Goal: Information Seeking & Learning: Learn about a topic

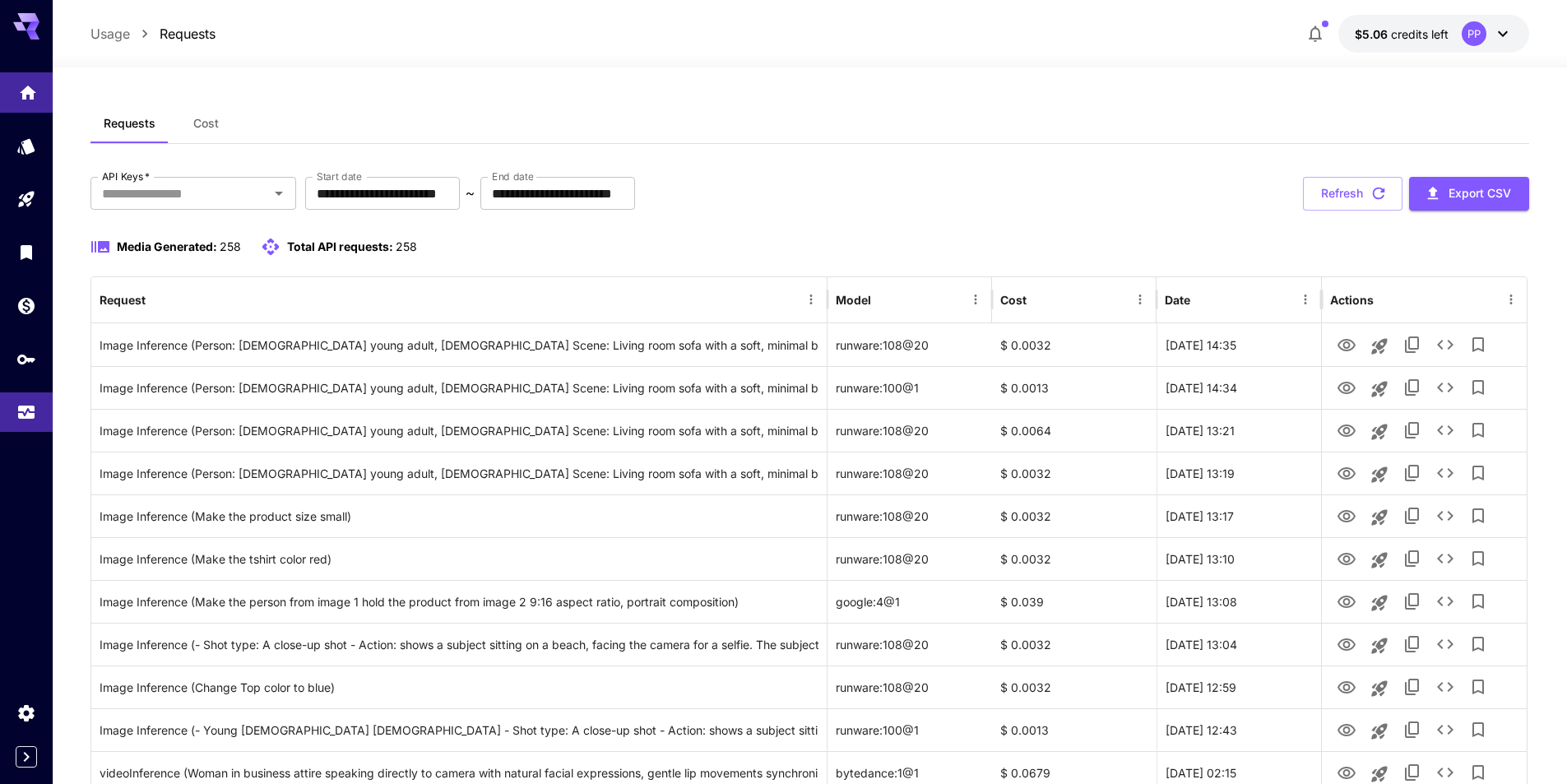
click at [10, 78] on link at bounding box center [26, 92] width 52 height 40
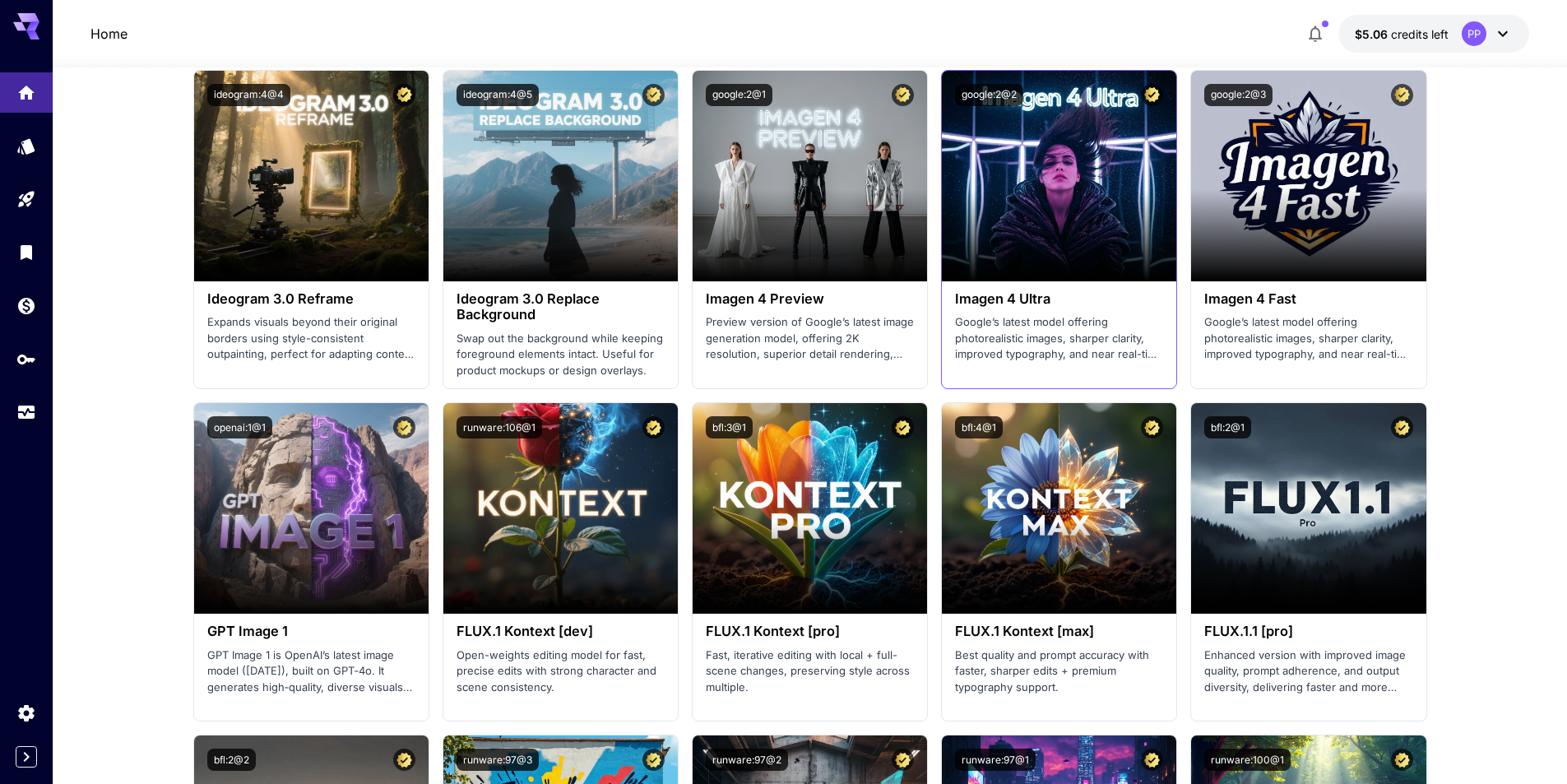
scroll to position [2385, 0]
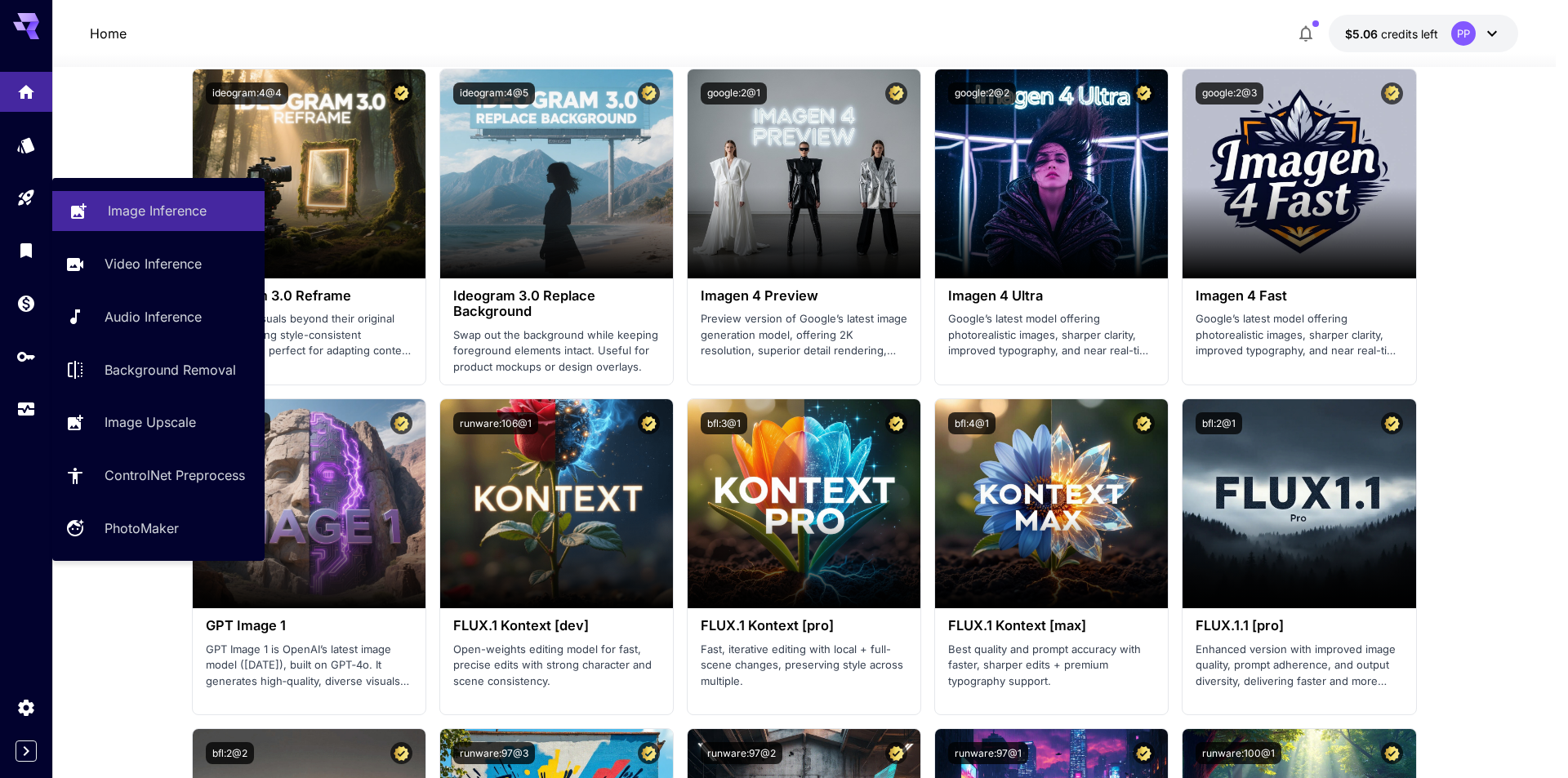
click at [124, 207] on p "Image Inference" at bounding box center [156, 210] width 99 height 19
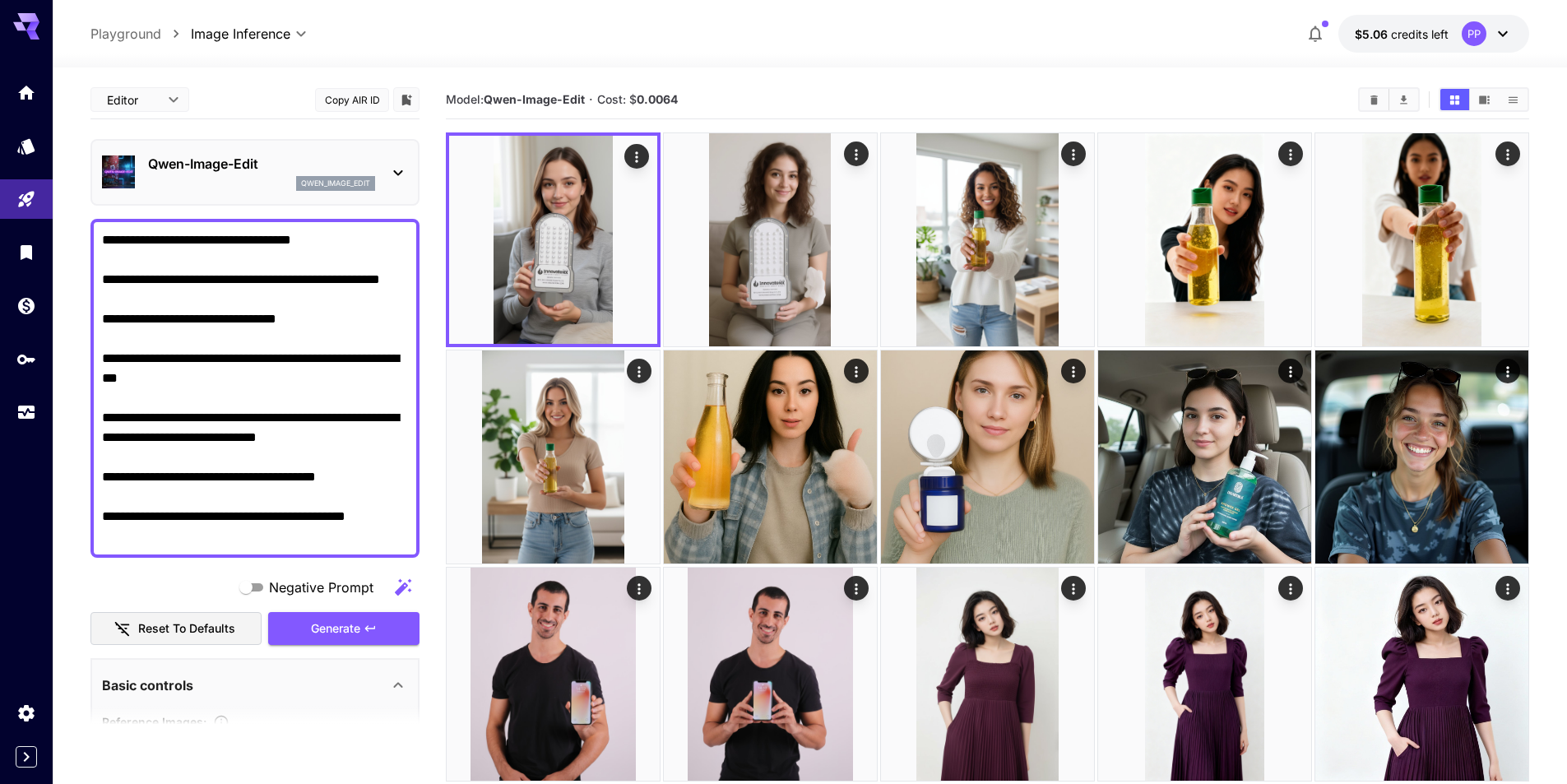
click at [369, 465] on textarea "**********" at bounding box center [255, 388] width 306 height 316
click at [13, 422] on link at bounding box center [26, 412] width 52 height 40
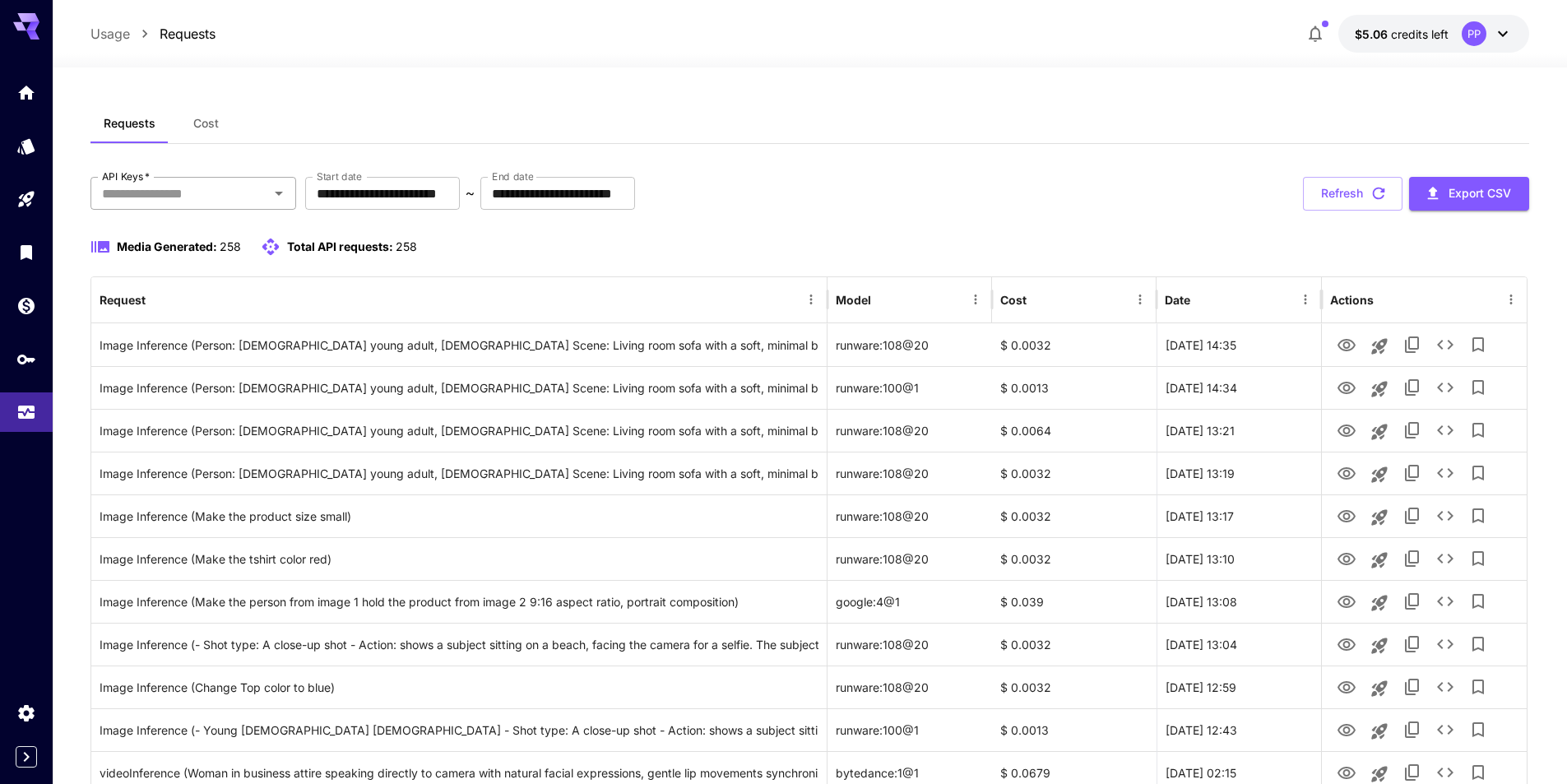
click at [230, 192] on input "API Keys   *" at bounding box center [179, 193] width 169 height 23
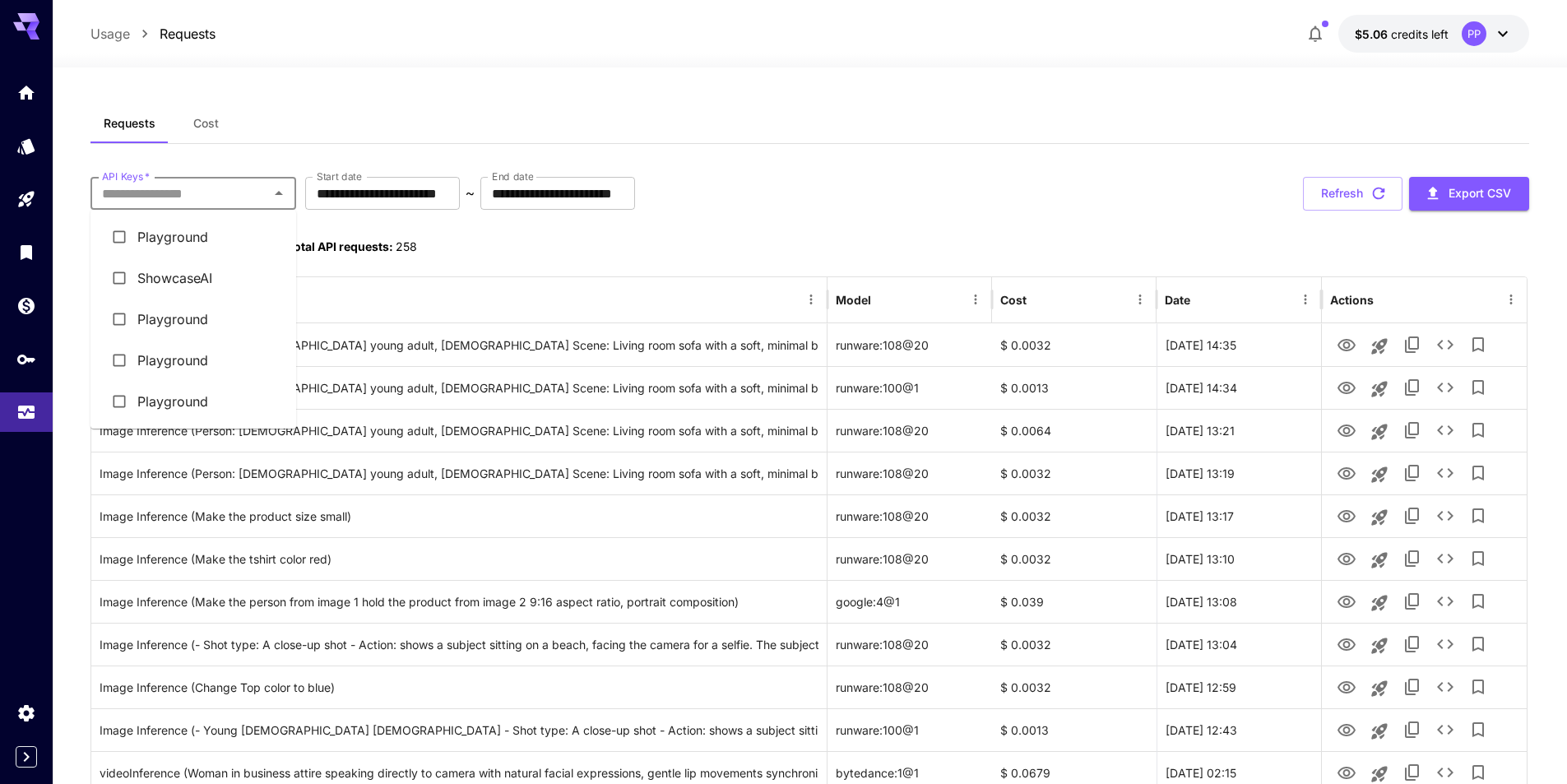
click at [201, 241] on li "Playground" at bounding box center [193, 237] width 206 height 41
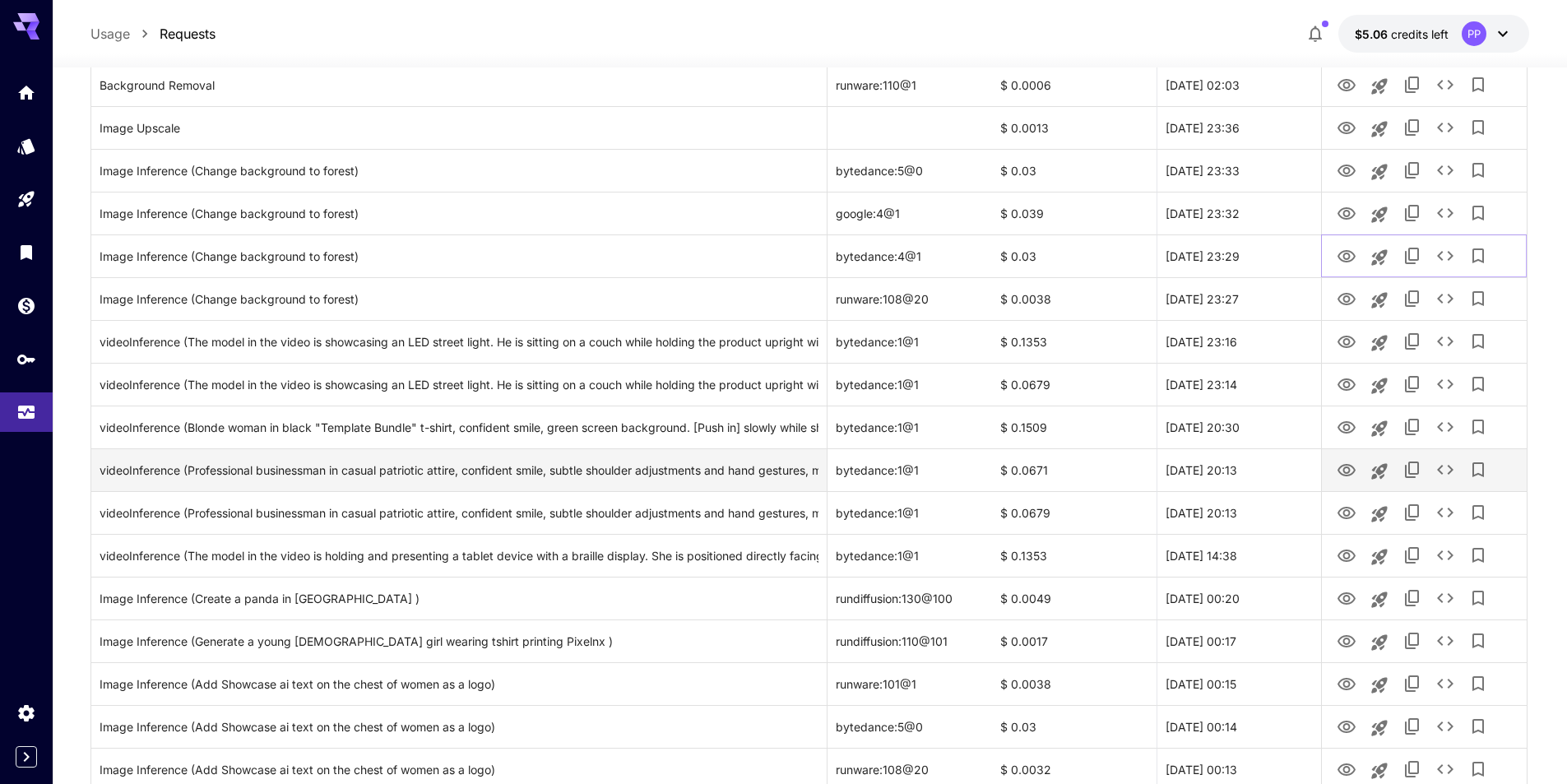
scroll to position [822, 0]
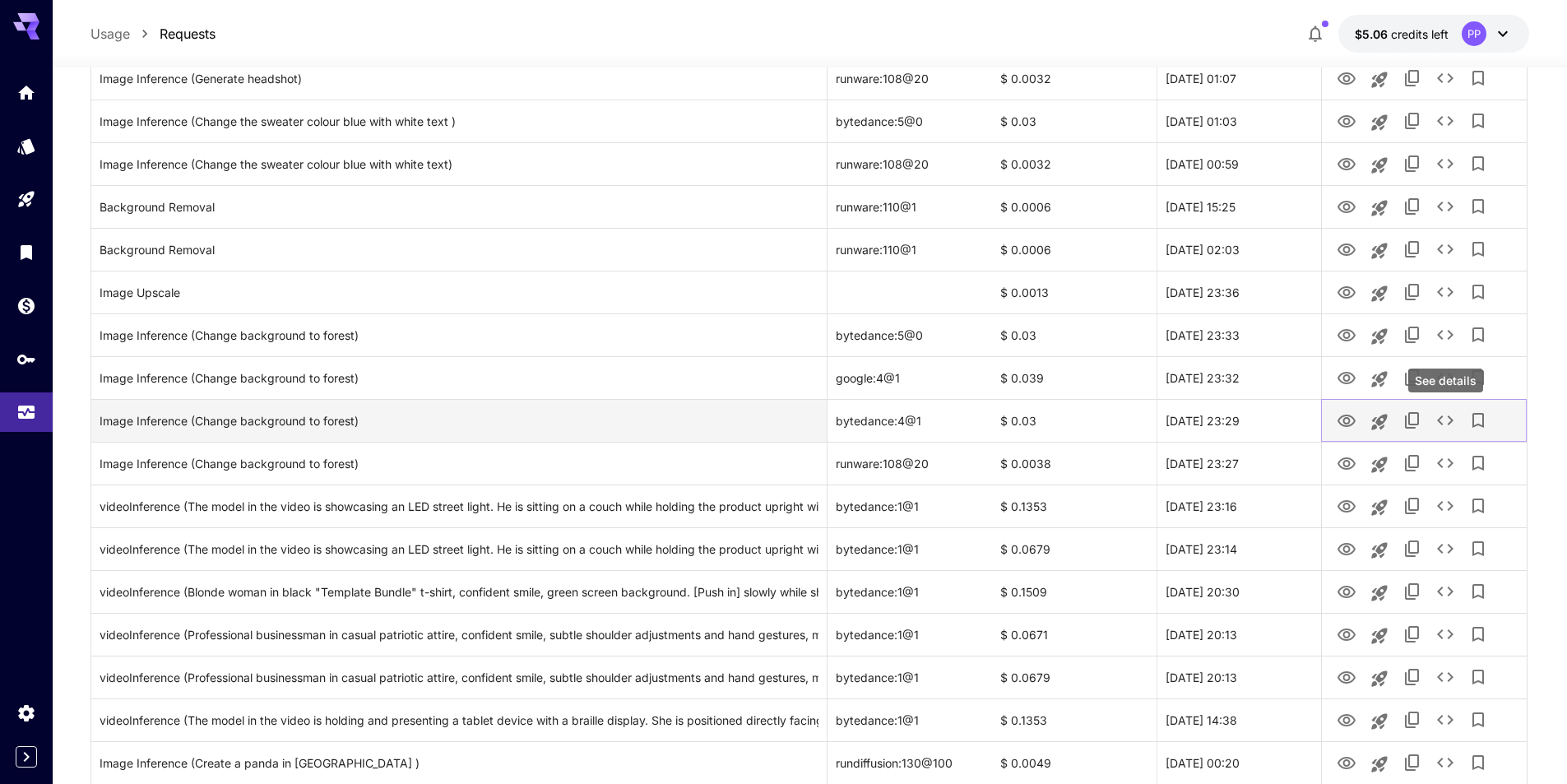
click at [1449, 423] on icon "See details" at bounding box center [1446, 420] width 17 height 10
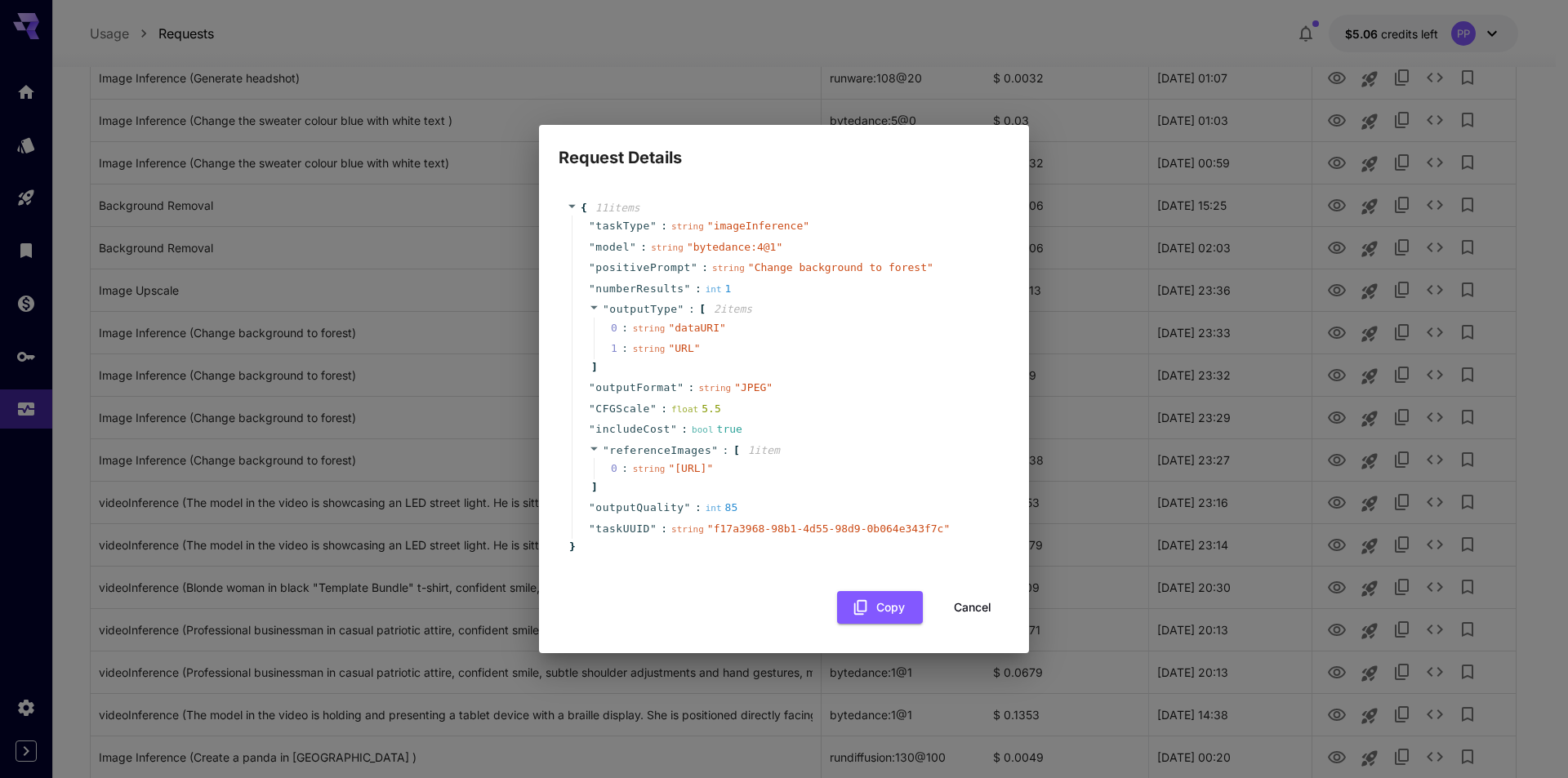
click at [668, 468] on span "" https://im.runware.ai/image/ii/9fbcdacd-41dc-46db-82d6-e9ee06e22333.png "" at bounding box center [691, 467] width 45 height 12
click at [964, 621] on button "Cancel" at bounding box center [972, 608] width 73 height 33
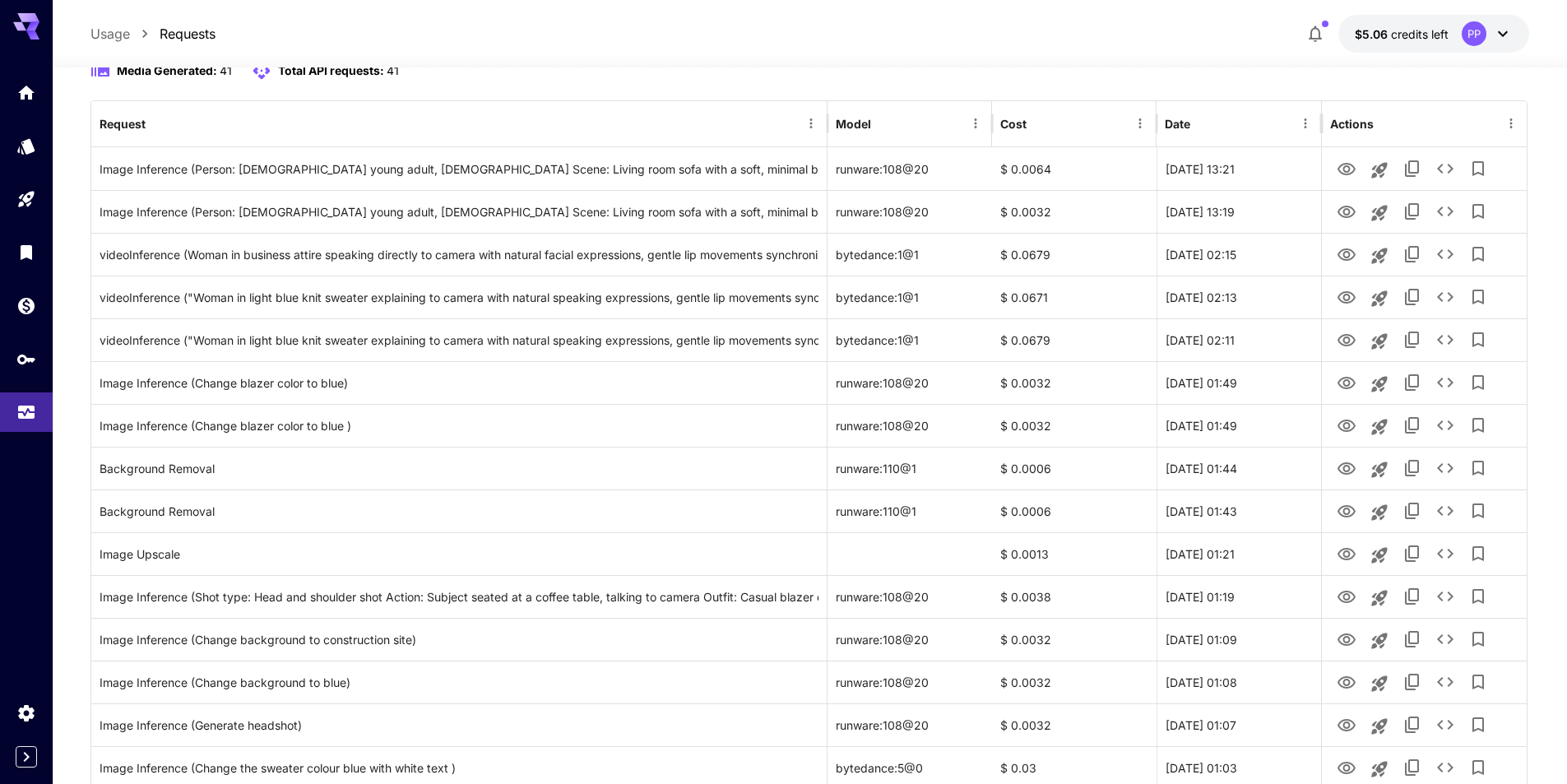
scroll to position [164, 0]
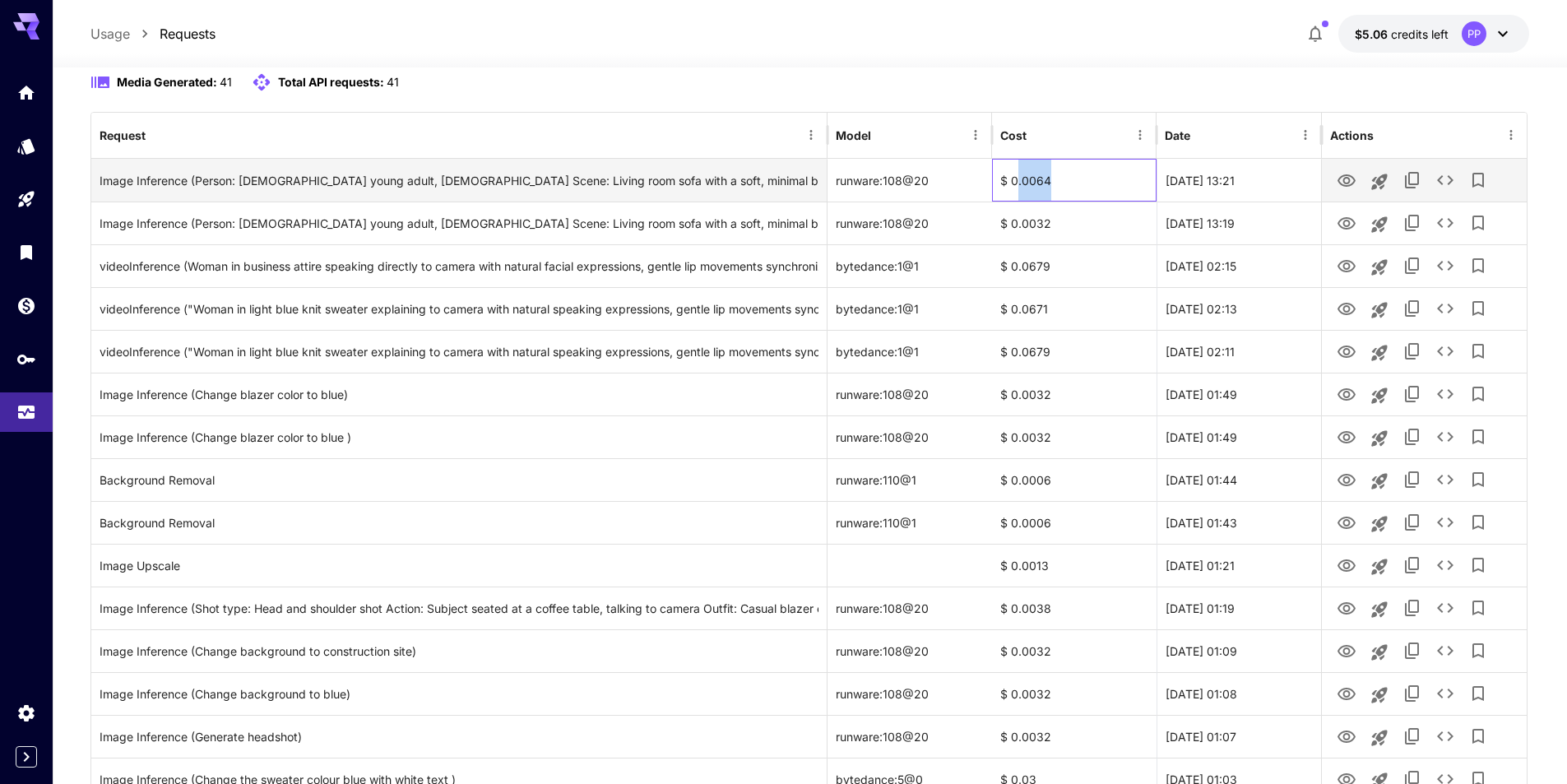
drag, startPoint x: 1019, startPoint y: 180, endPoint x: 1062, endPoint y: 181, distance: 43.0
click at [1062, 181] on div "$ 0.0064" at bounding box center [1075, 180] width 164 height 43
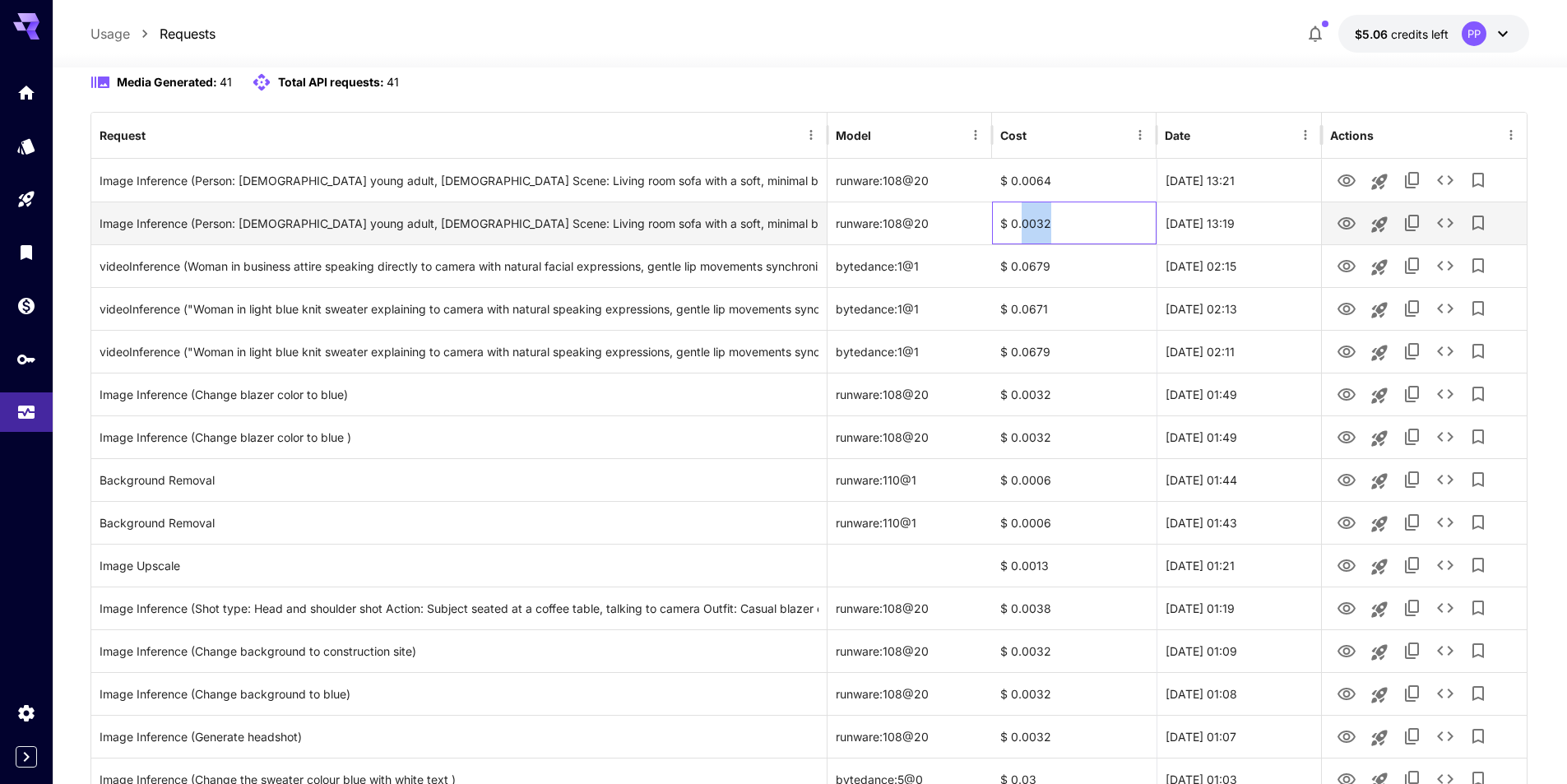
drag, startPoint x: 1022, startPoint y: 229, endPoint x: 1050, endPoint y: 225, distance: 28.3
click at [1050, 225] on div "$ 0.0032" at bounding box center [1075, 223] width 164 height 43
click at [1032, 232] on div "$ 0.0032" at bounding box center [1075, 223] width 164 height 43
drag, startPoint x: 1022, startPoint y: 224, endPoint x: 1056, endPoint y: 221, distance: 34.1
click at [1056, 221] on div "$ 0.0032" at bounding box center [1075, 223] width 164 height 43
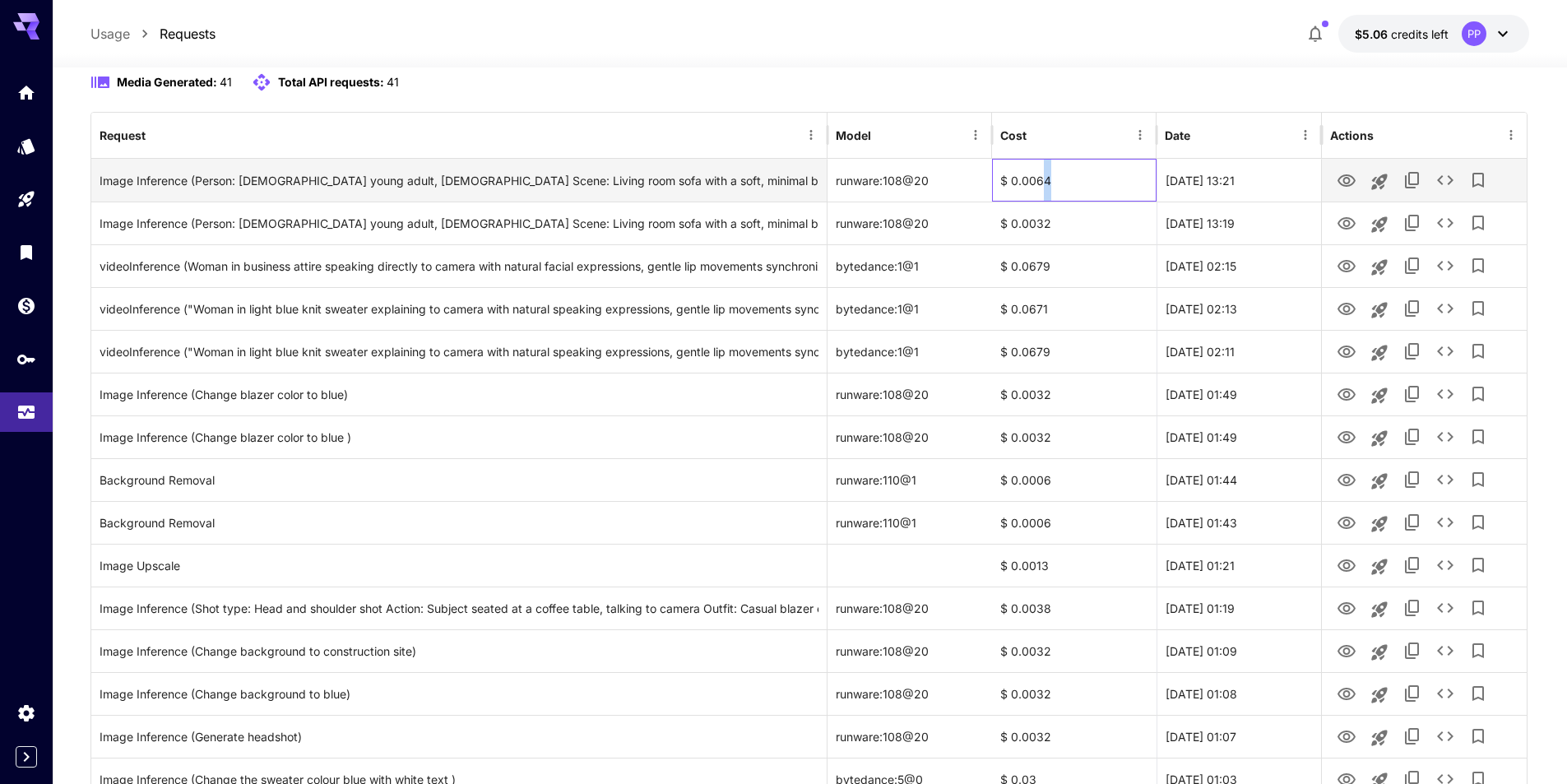
drag, startPoint x: 1041, startPoint y: 178, endPoint x: 1113, endPoint y: 177, distance: 72.0
click at [1113, 177] on div "$ 0.0064" at bounding box center [1075, 180] width 164 height 43
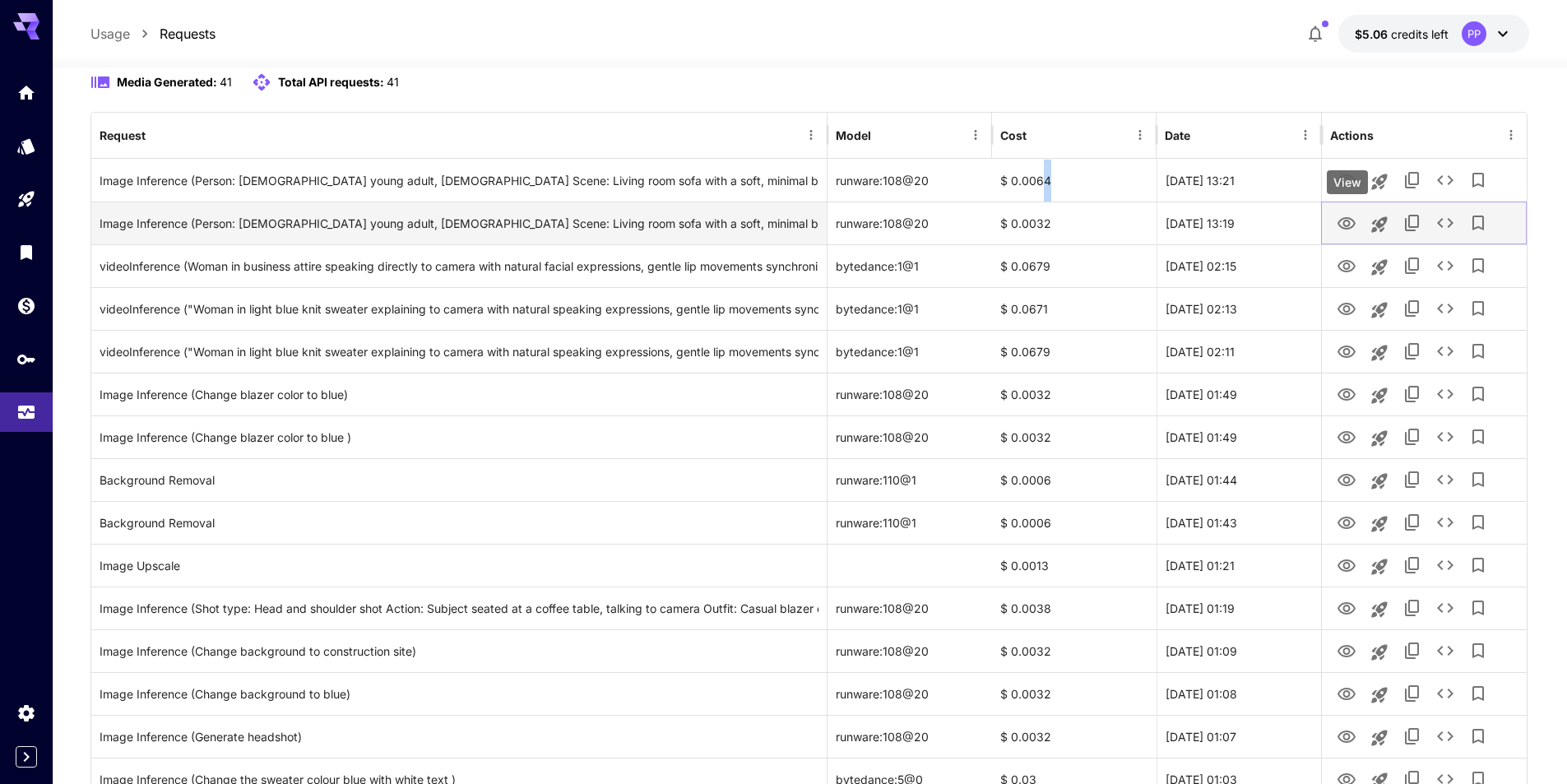
click at [1347, 226] on icon "View" at bounding box center [1346, 223] width 18 height 12
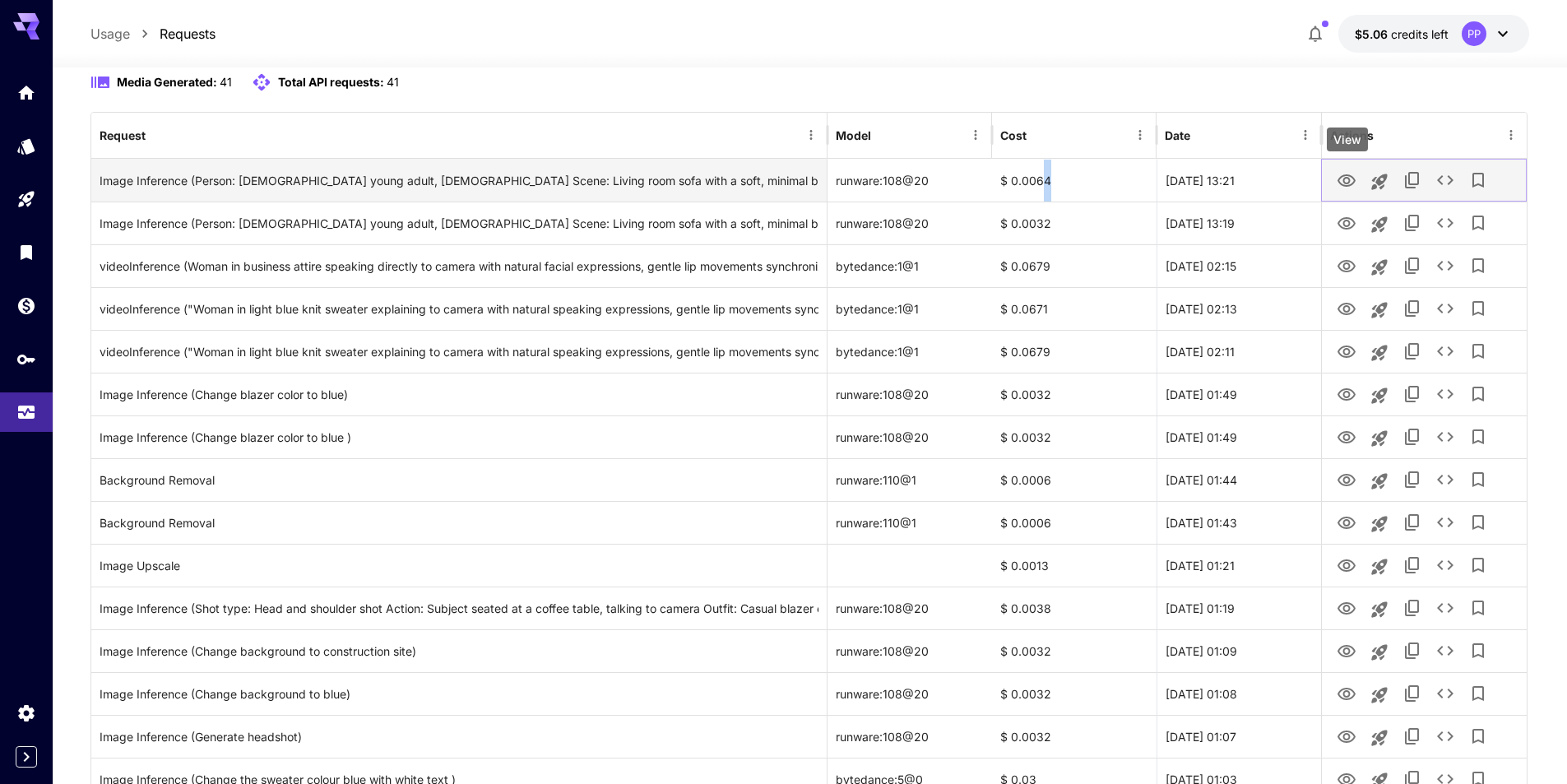
click at [1349, 181] on icon "View" at bounding box center [1346, 180] width 20 height 20
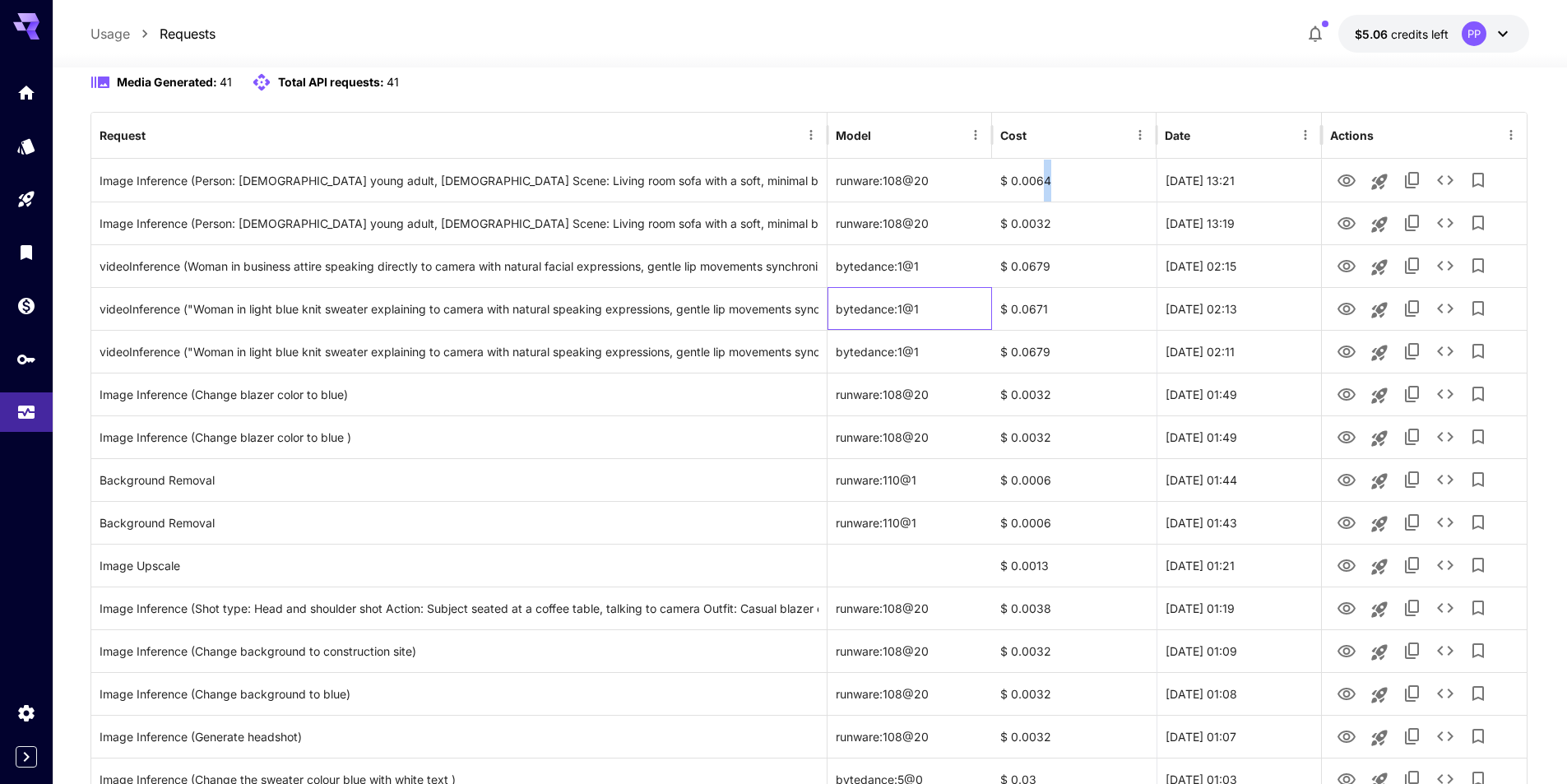
scroll to position [0, 0]
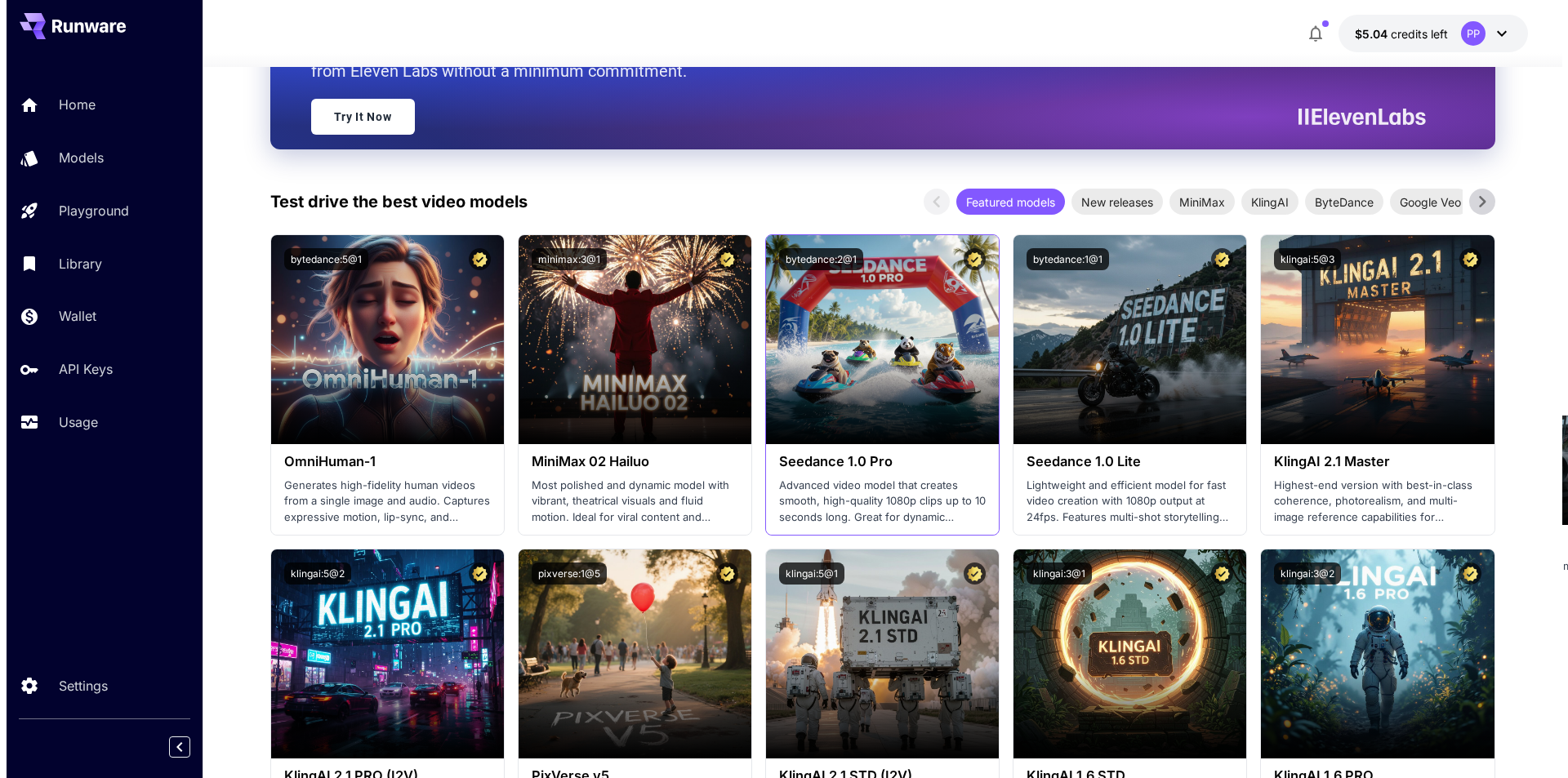
scroll to position [81, 0]
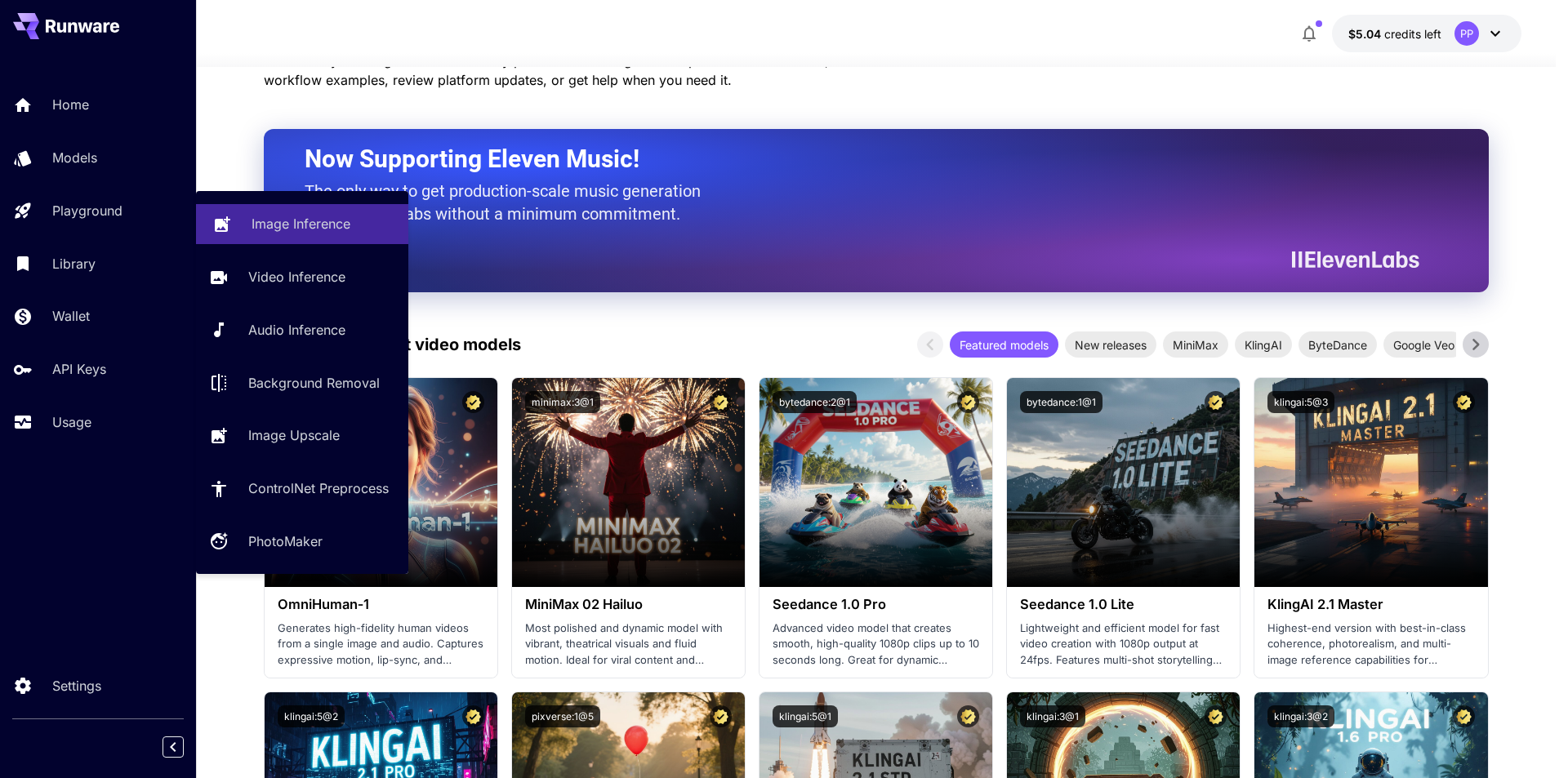
click at [274, 226] on p "Image Inference" at bounding box center [301, 223] width 99 height 19
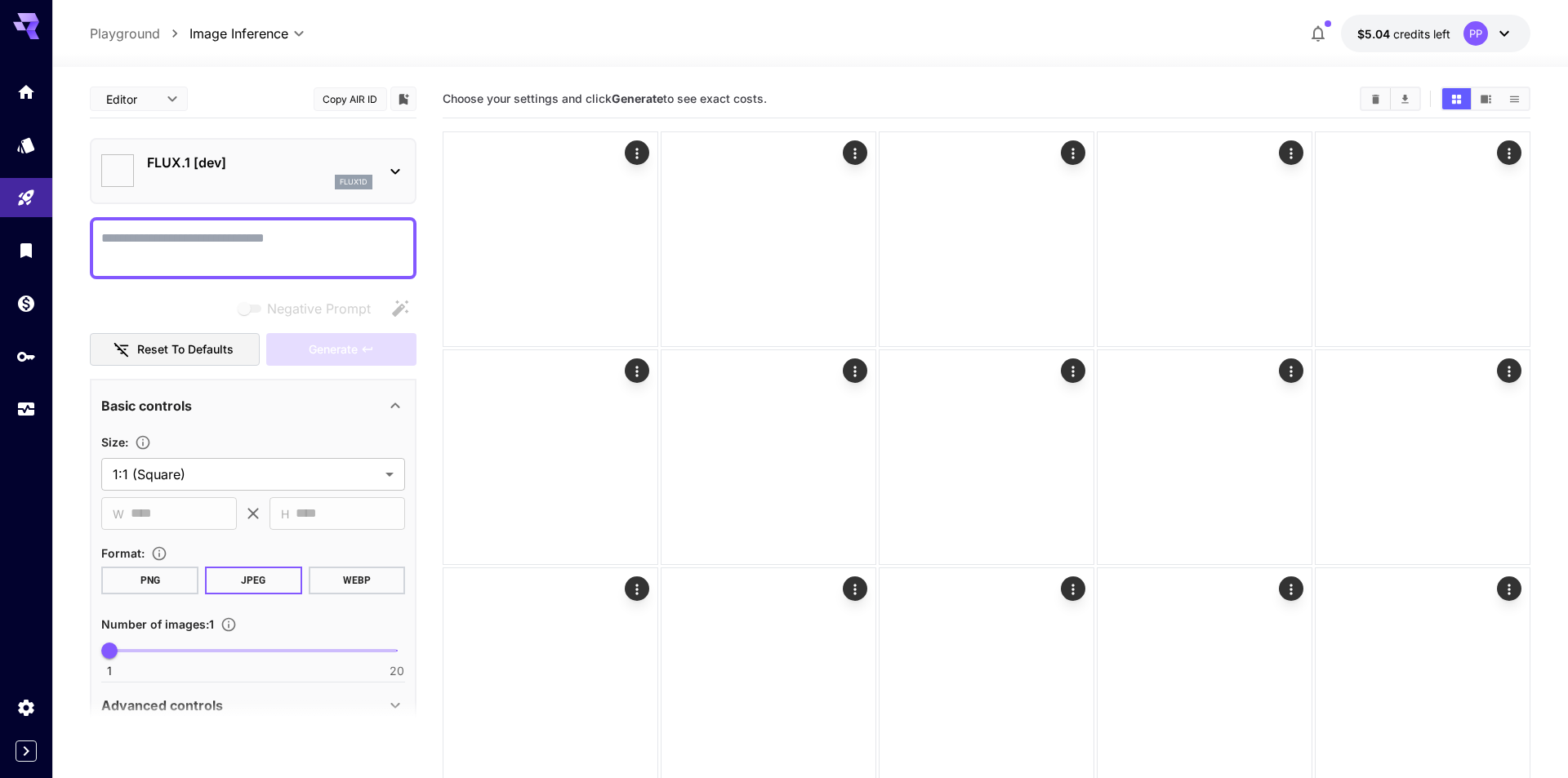
type input "**********"
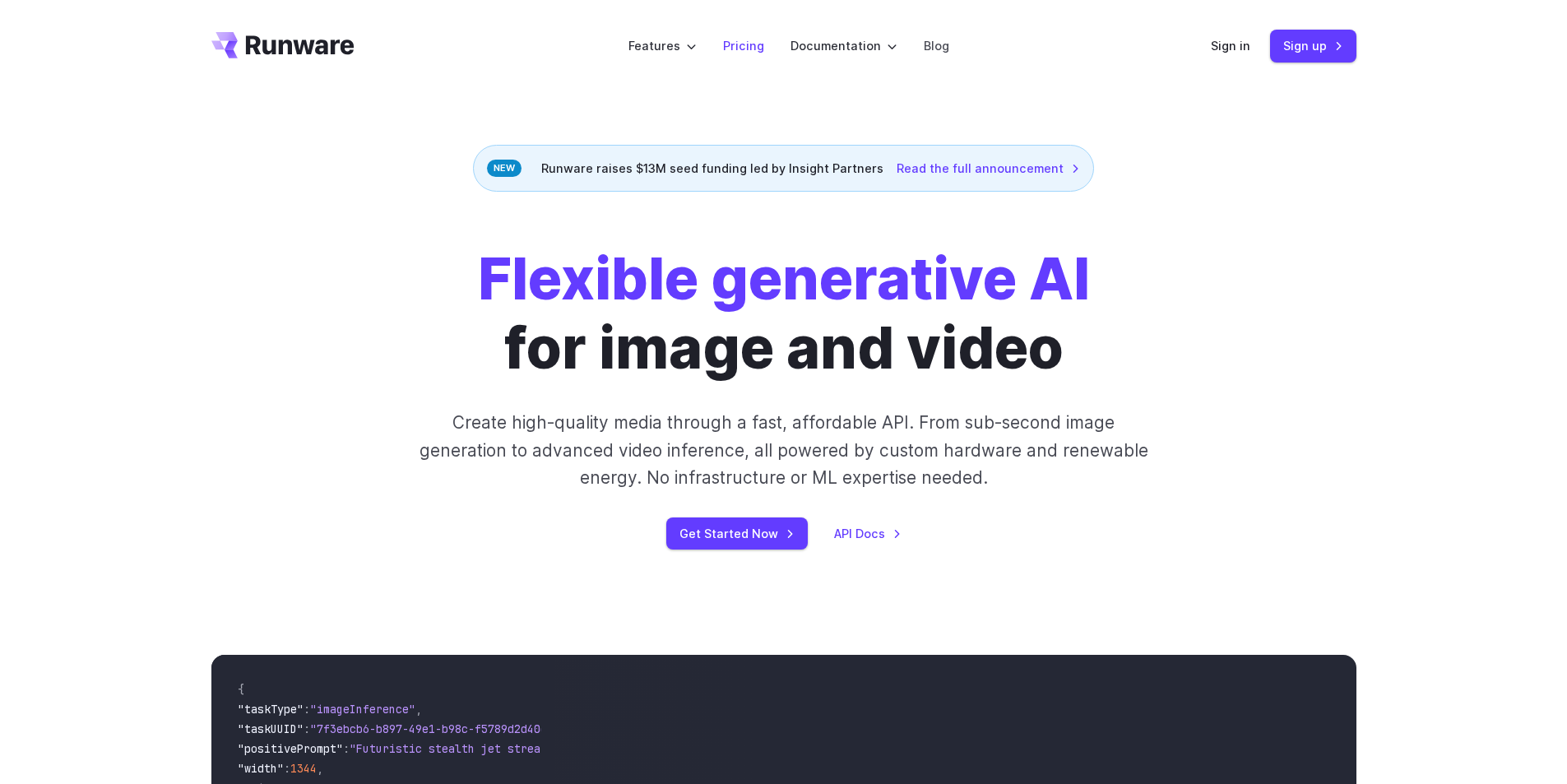
click at [750, 46] on link "Pricing" at bounding box center [743, 46] width 41 height 19
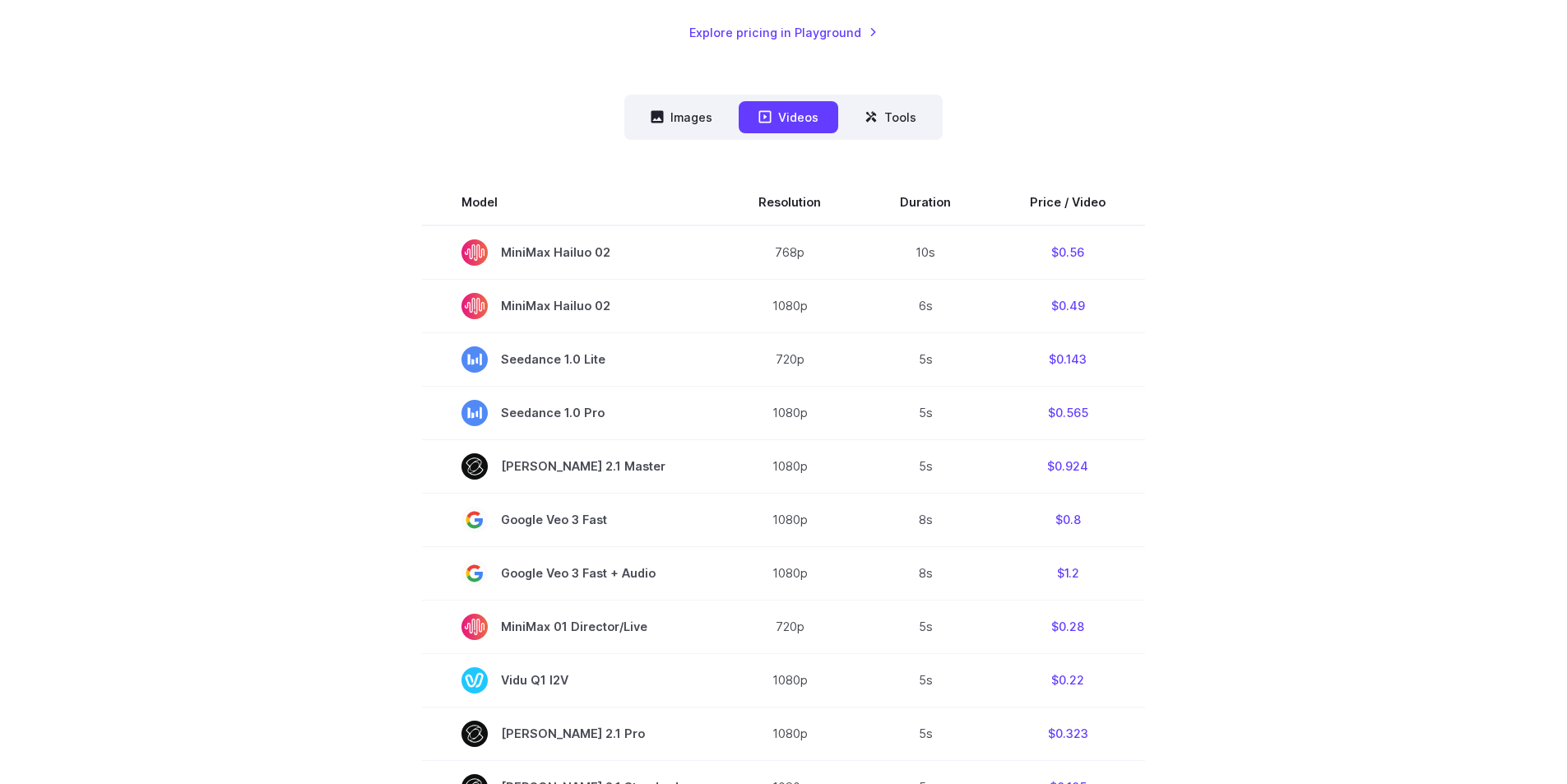
scroll to position [164, 0]
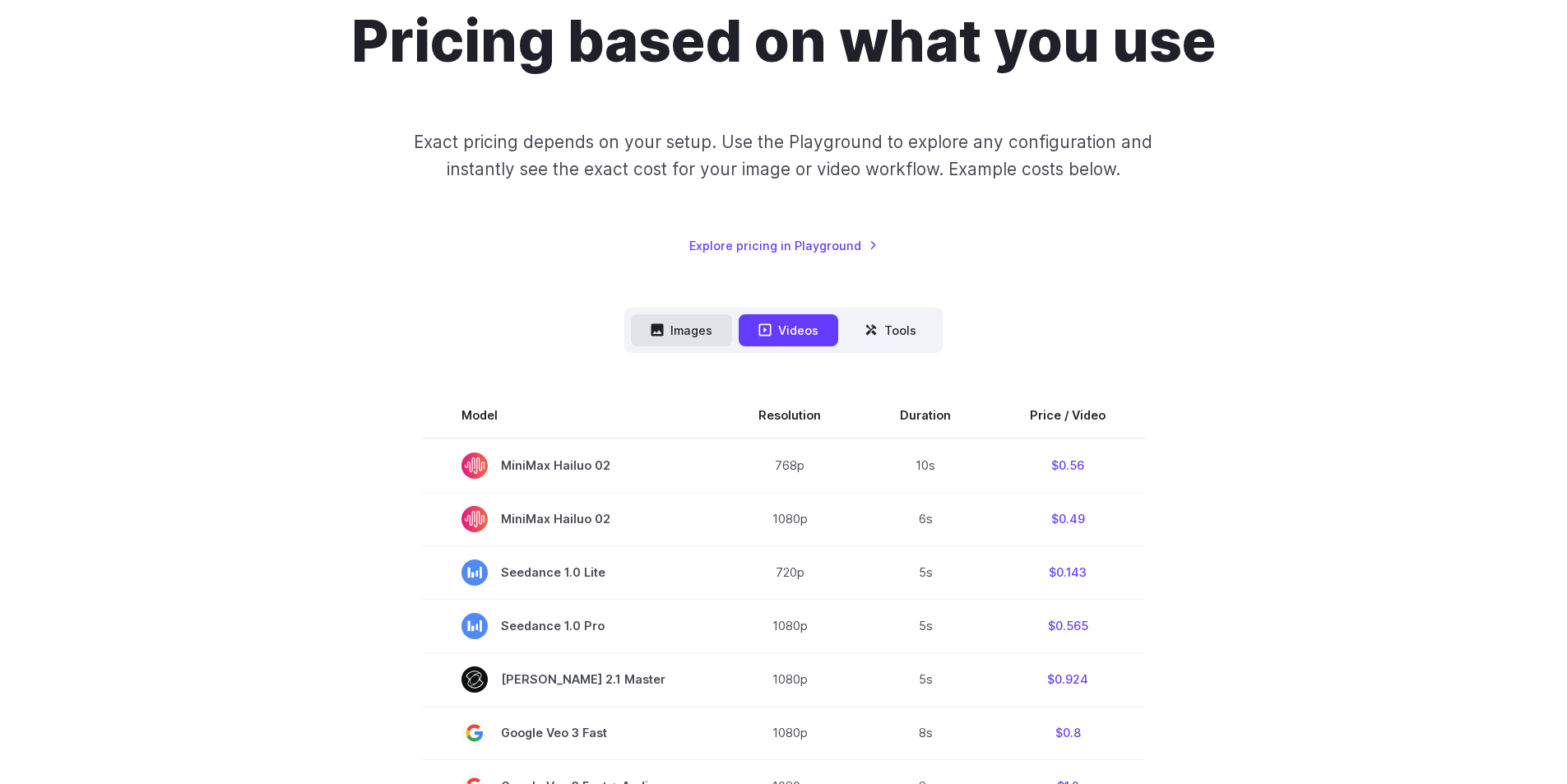
click at [694, 338] on button "Images" at bounding box center [682, 330] width 101 height 32
